Goal: Find specific page/section: Find specific page/section

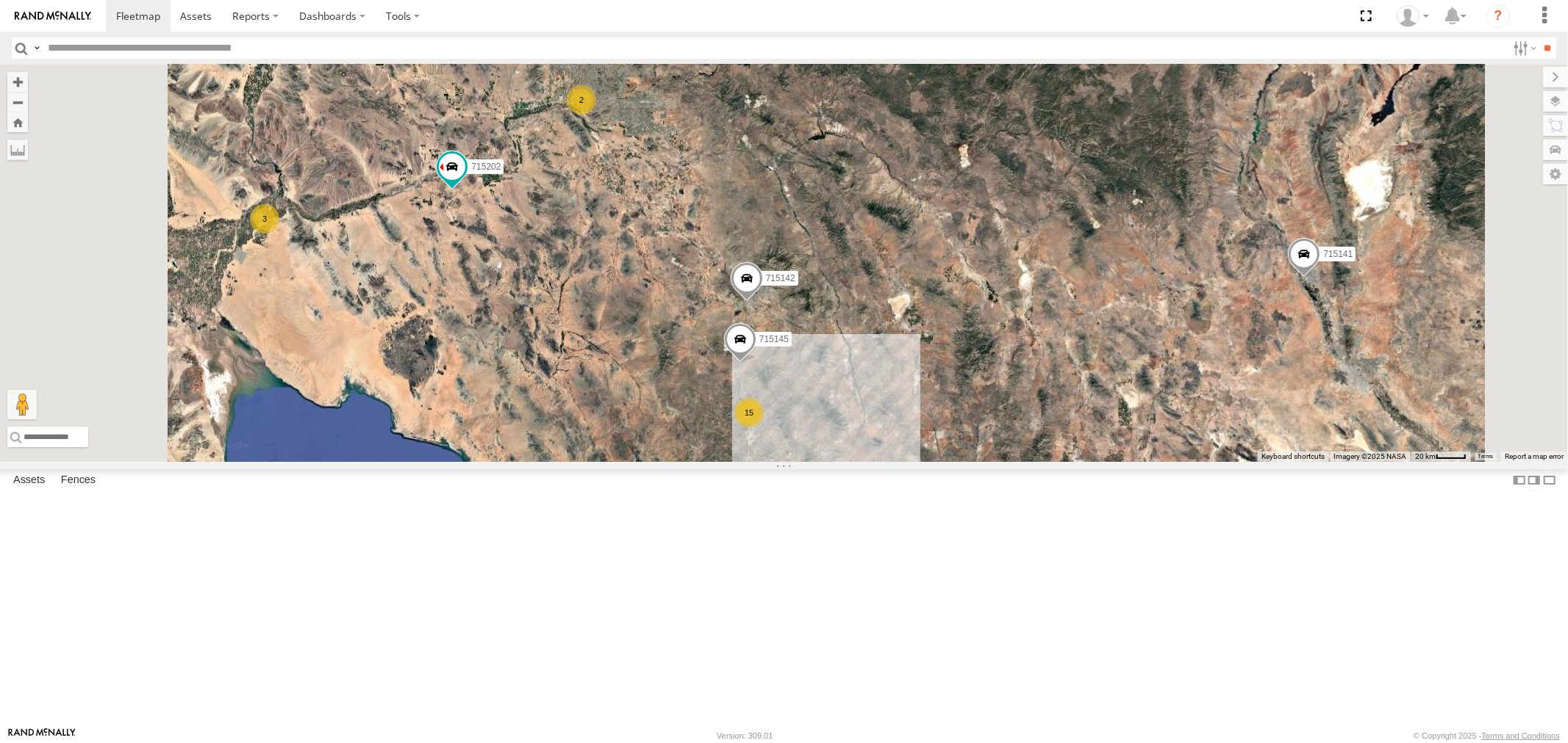
scroll to position [323, 0]
click at [0, 0] on div "715203 All Assets" at bounding box center [0, 0] width 0 height 0
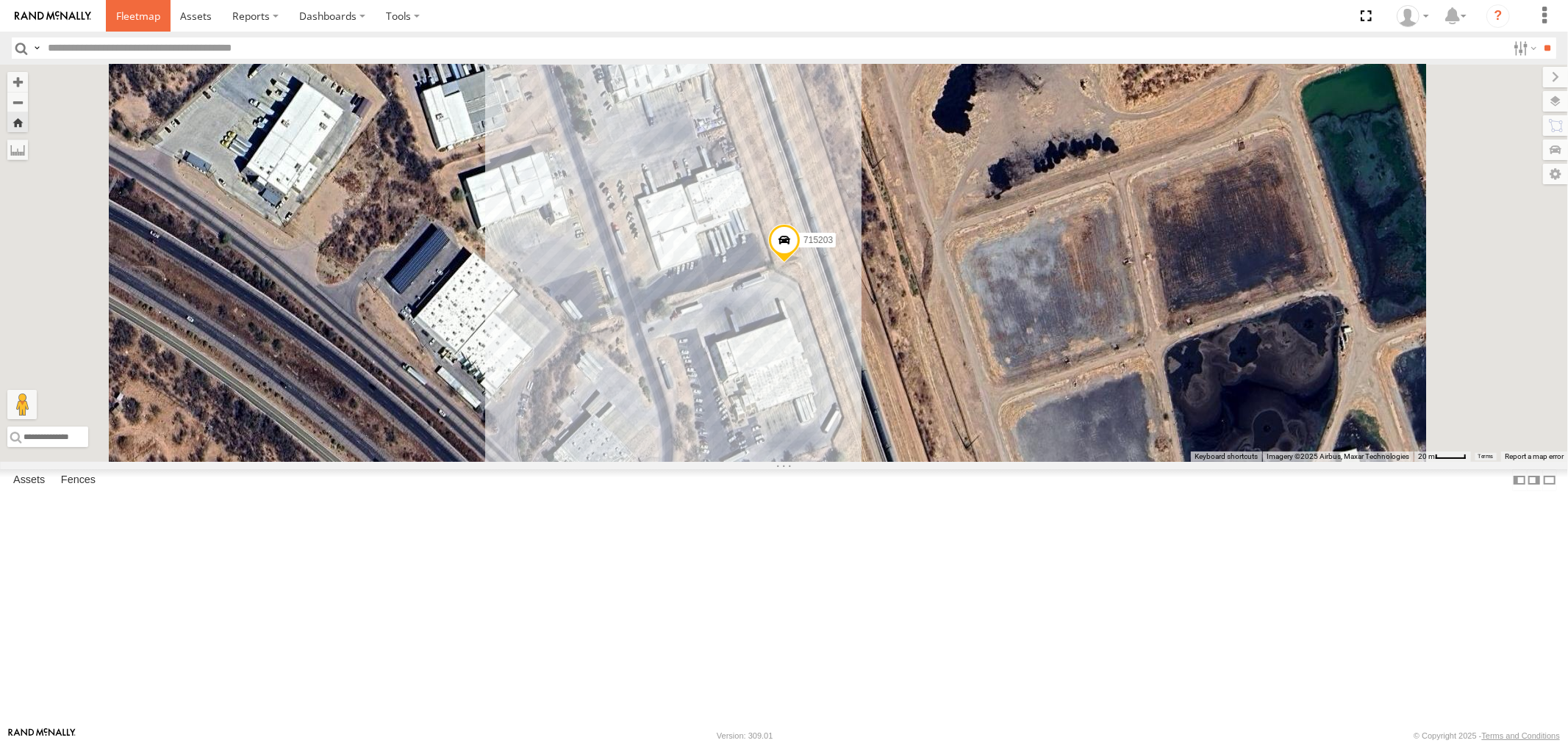
click at [136, 20] on span at bounding box center [138, 15] width 44 height 14
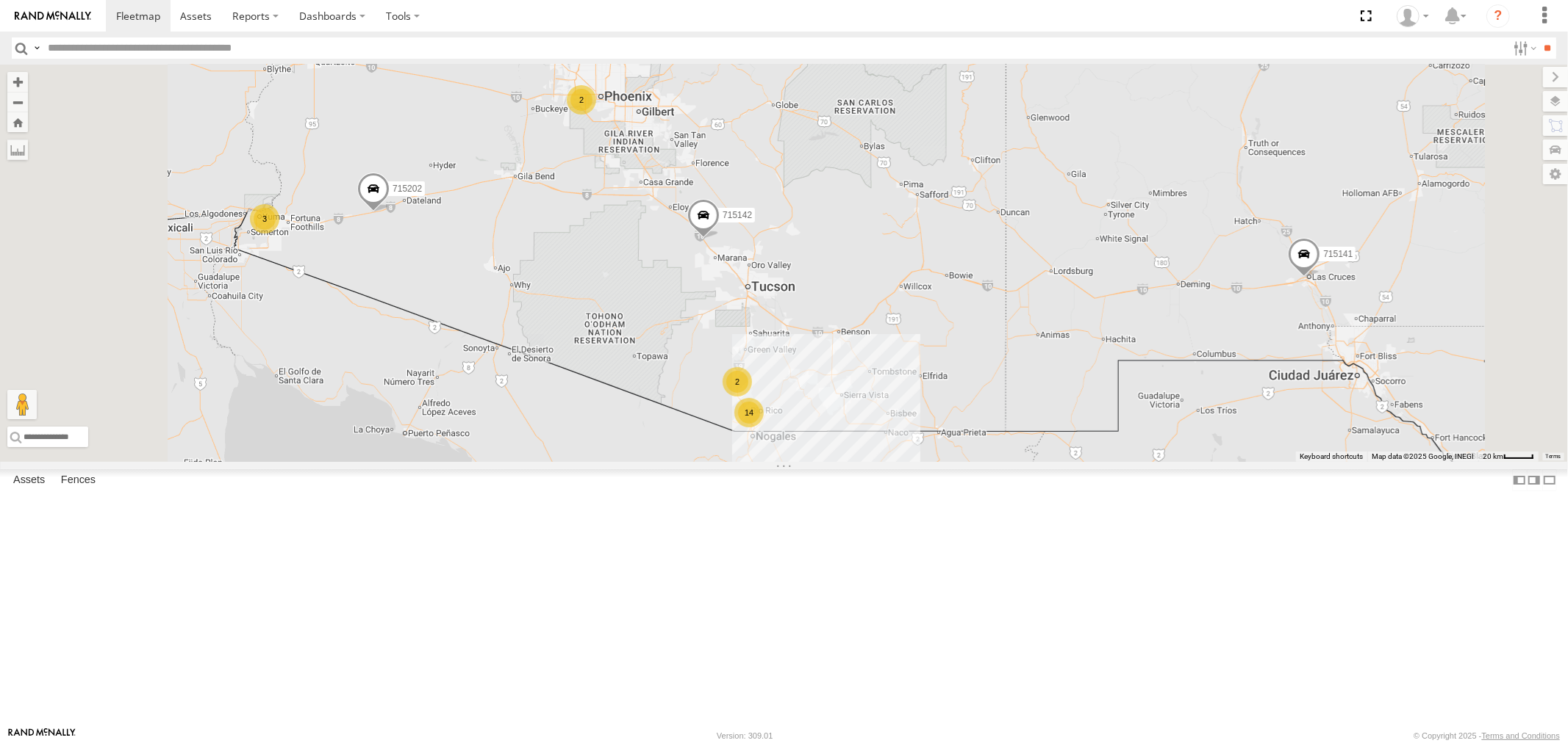
click at [0, 0] on div "F19-02 (60) - [PERSON_NAME]" at bounding box center [0, 0] width 0 height 0
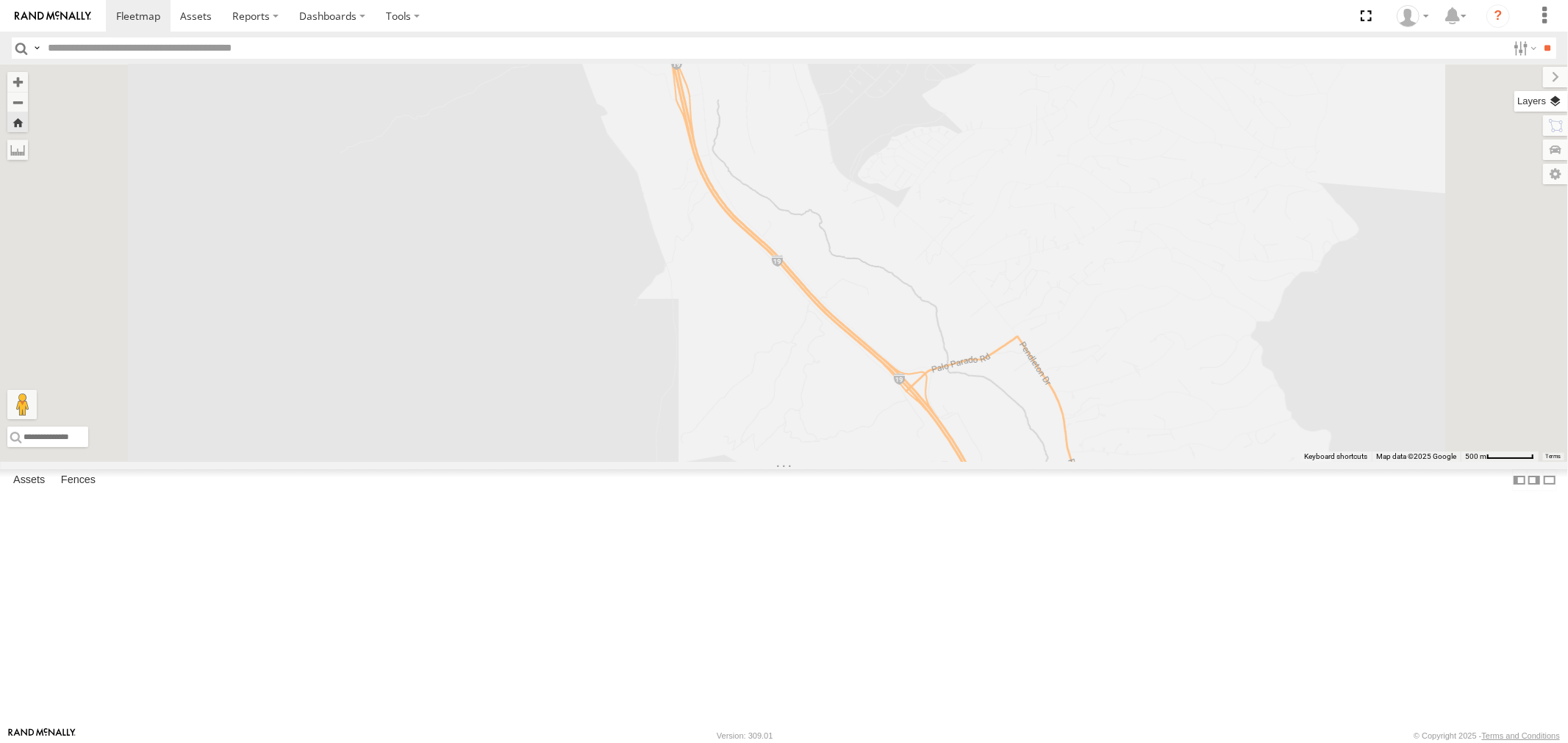
click at [1551, 103] on label at bounding box center [1541, 102] width 54 height 20
click at [0, 0] on span "Basemaps" at bounding box center [0, 0] width 0 height 0
click at [0, 0] on span "Satellite" at bounding box center [0, 0] width 0 height 0
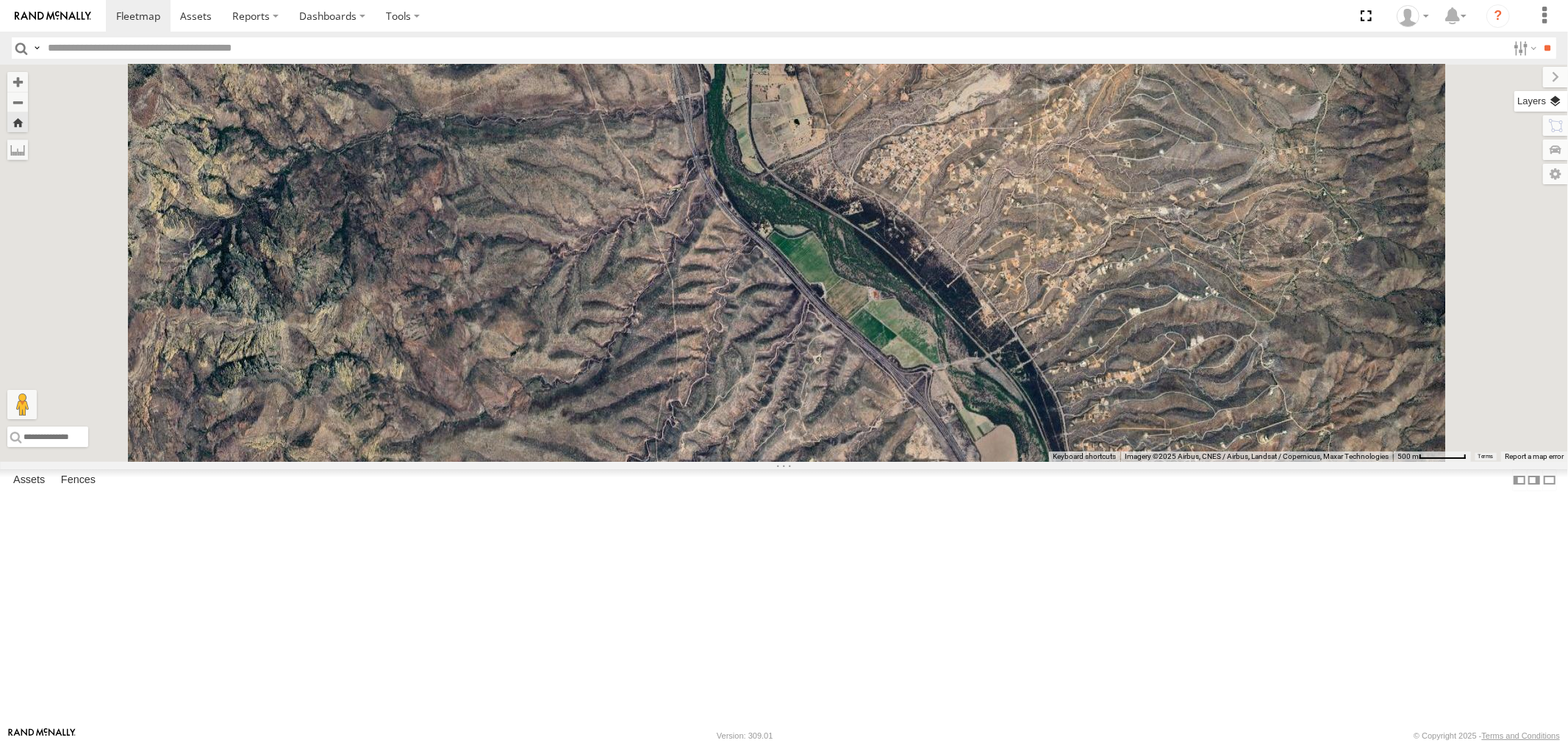
click at [1514, 97] on label at bounding box center [1541, 102] width 54 height 20
click at [1518, 71] on label at bounding box center [1543, 77] width 50 height 20
click at [0, 0] on div "F19-02 (60) - [PERSON_NAME]" at bounding box center [0, 0] width 0 height 0
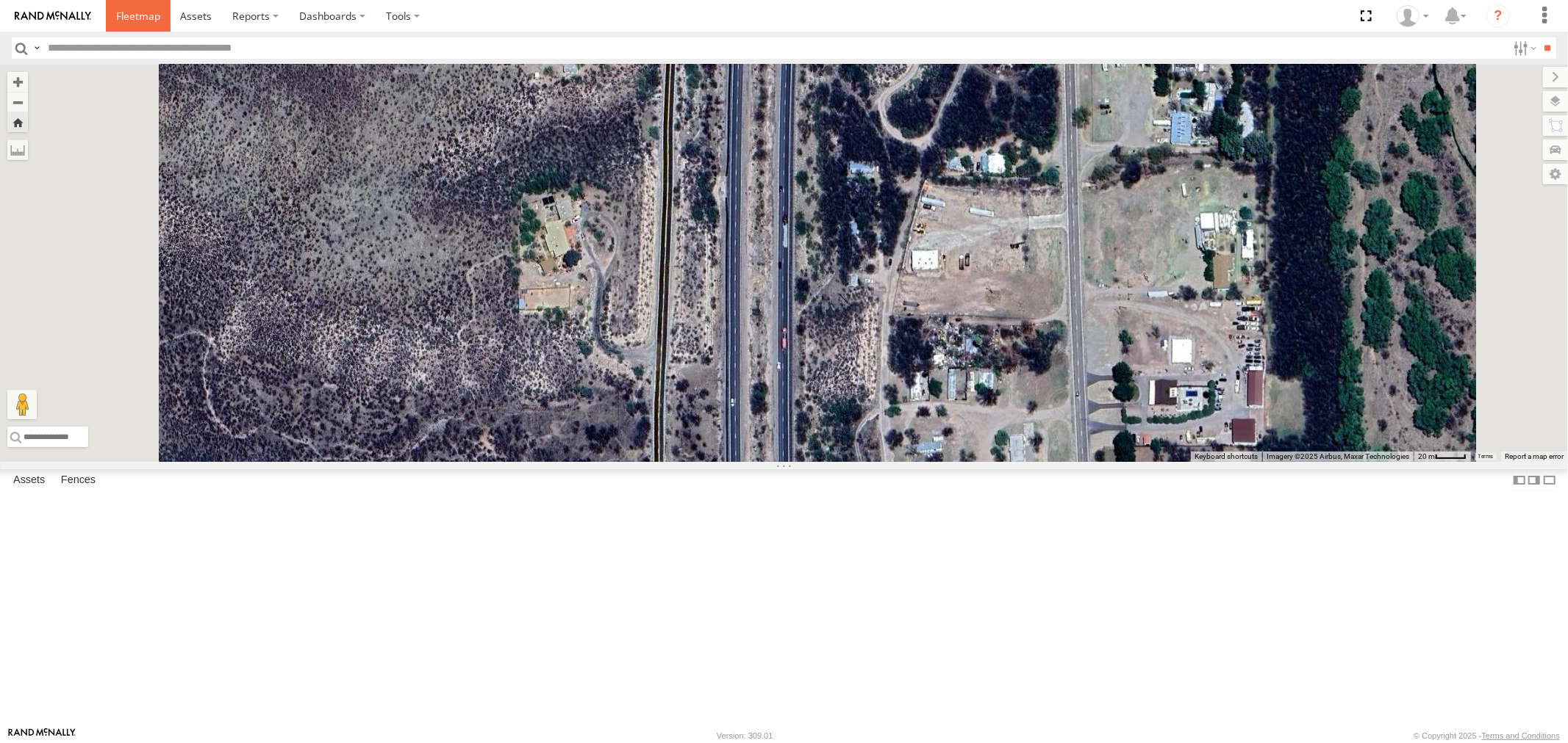
click at [145, 9] on span at bounding box center [138, 15] width 44 height 14
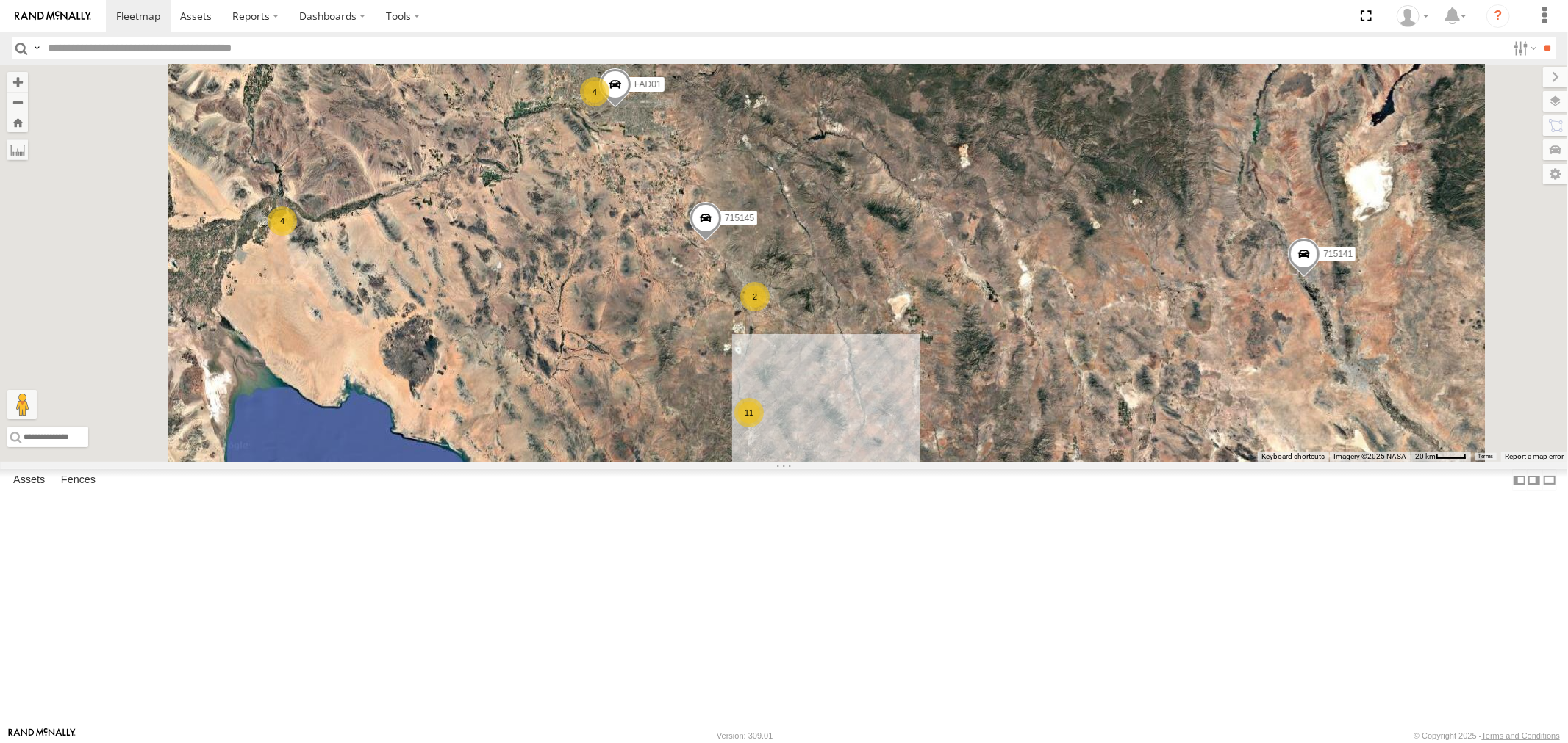
click at [0, 0] on div "F19-02 (60) - [PERSON_NAME]" at bounding box center [0, 0] width 0 height 0
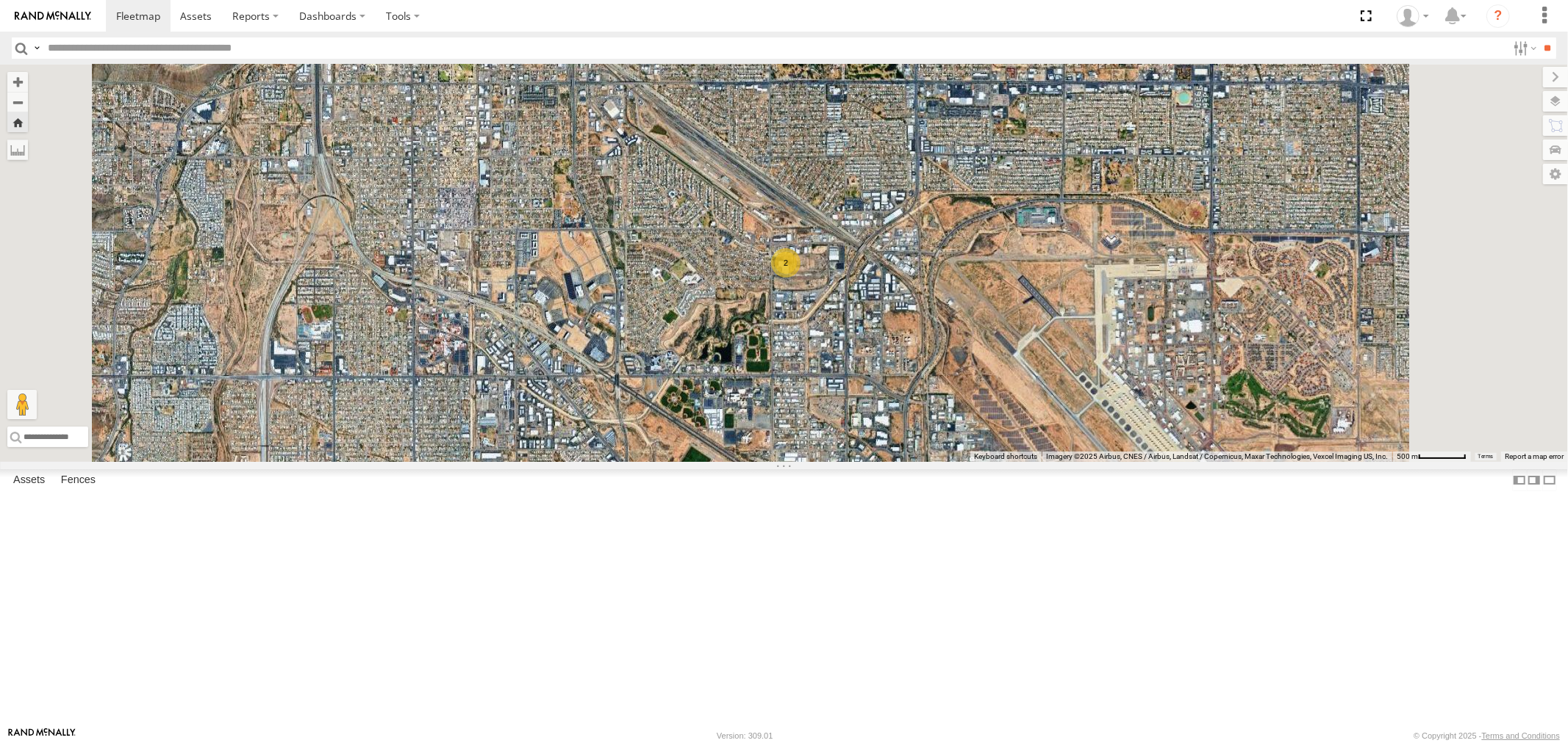
click at [0, 0] on div "F19-02 (60) - [PERSON_NAME]" at bounding box center [0, 0] width 0 height 0
